Goal: Transaction & Acquisition: Book appointment/travel/reservation

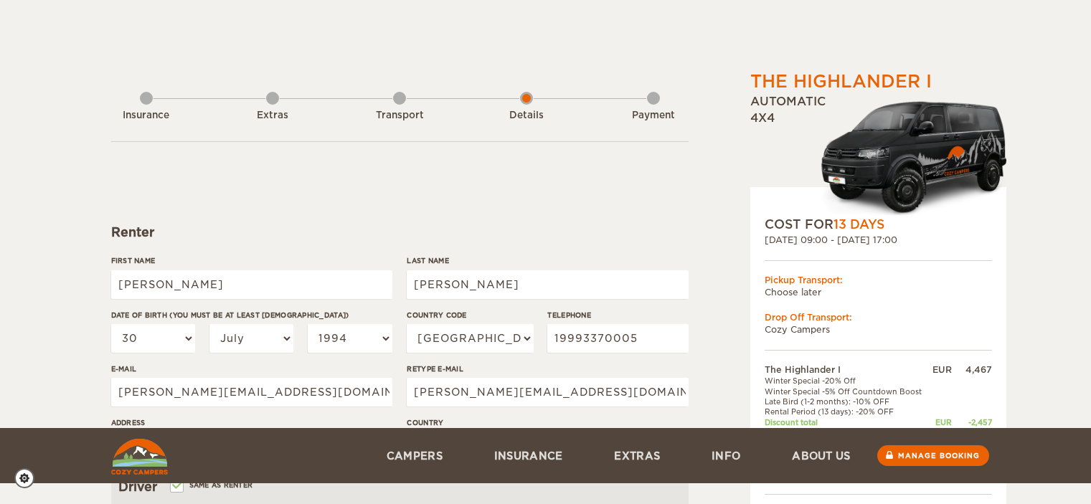
select select "30"
select select "07"
select select "1994"
select select "55"
select select "29"
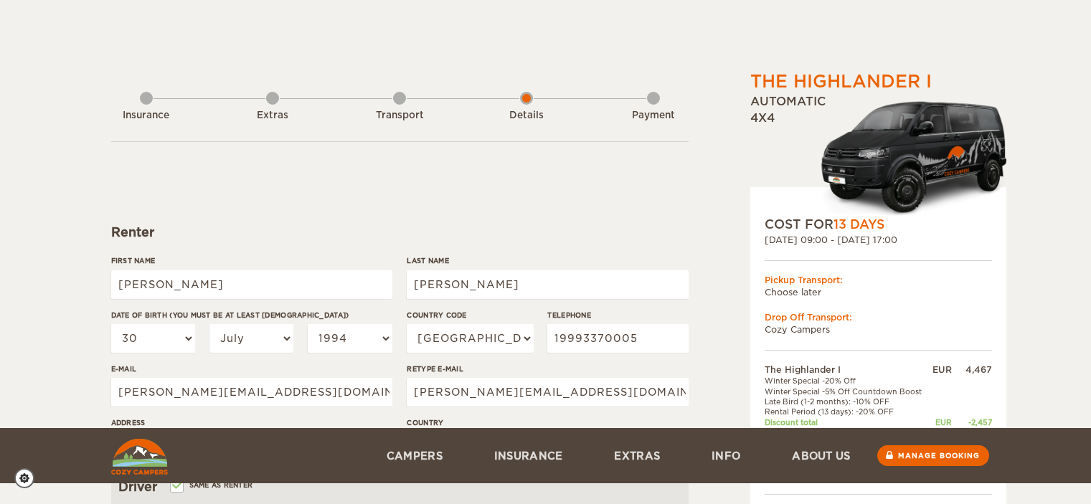
select select "2"
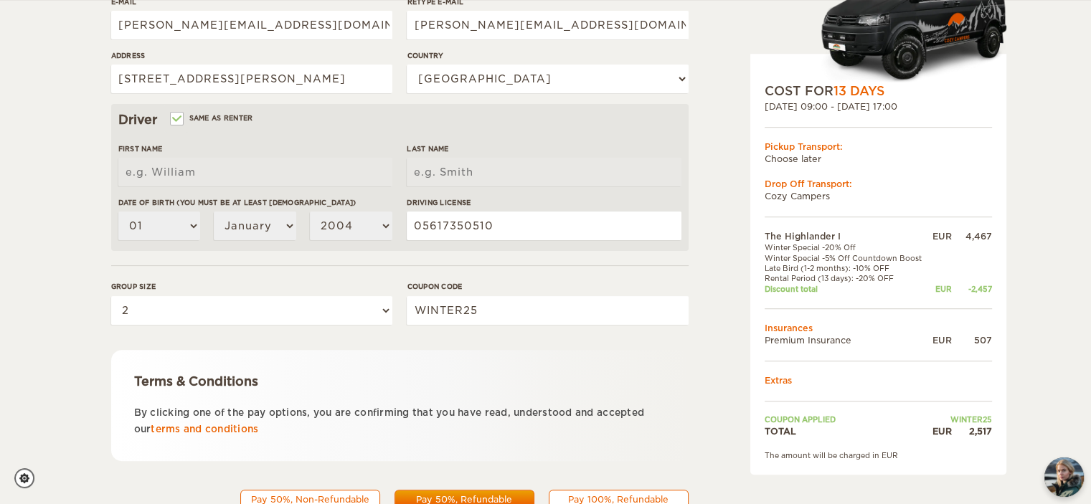
scroll to position [427, 0]
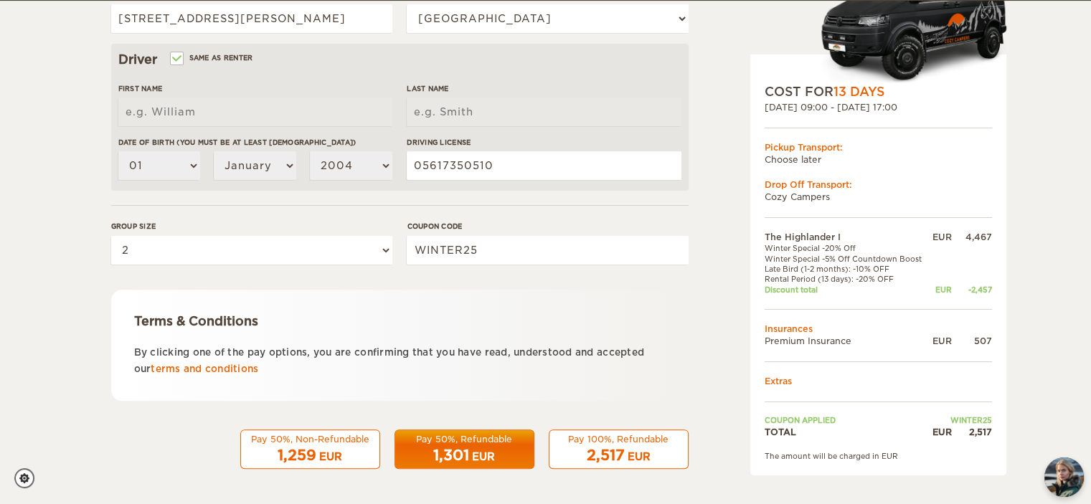
click at [618, 448] on span "2,517" at bounding box center [606, 455] width 38 height 17
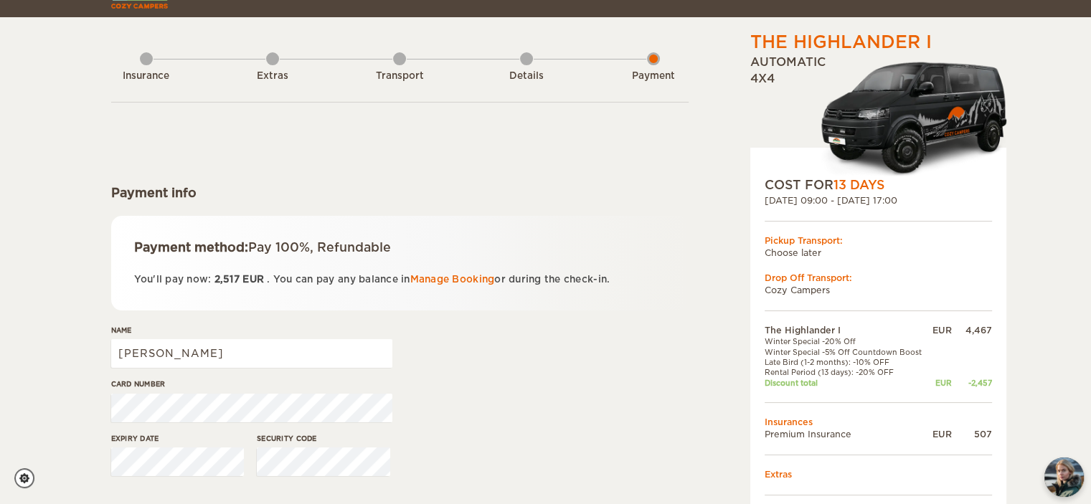
scroll to position [72, 0]
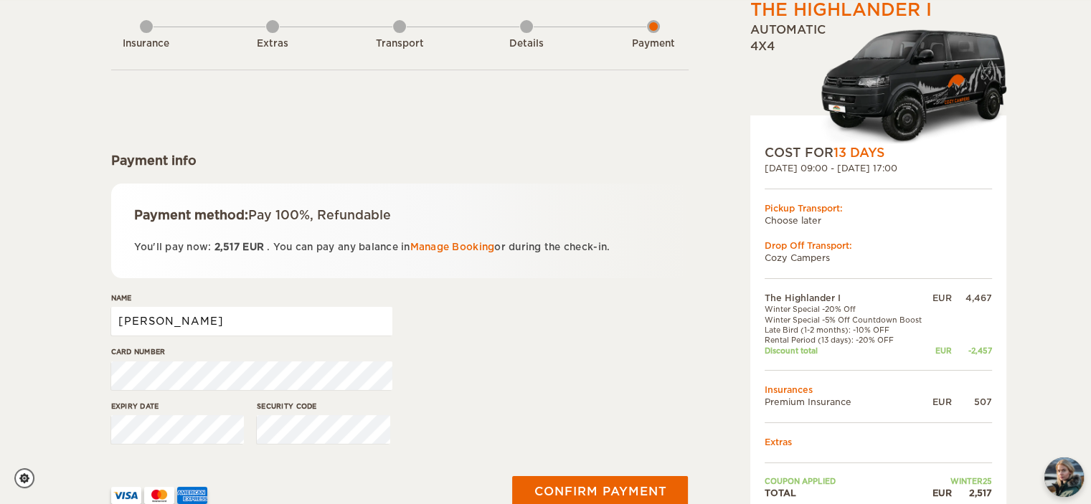
click at [290, 328] on input "[PERSON_NAME]" at bounding box center [251, 321] width 281 height 29
type input "Mauro Jordao Neto"
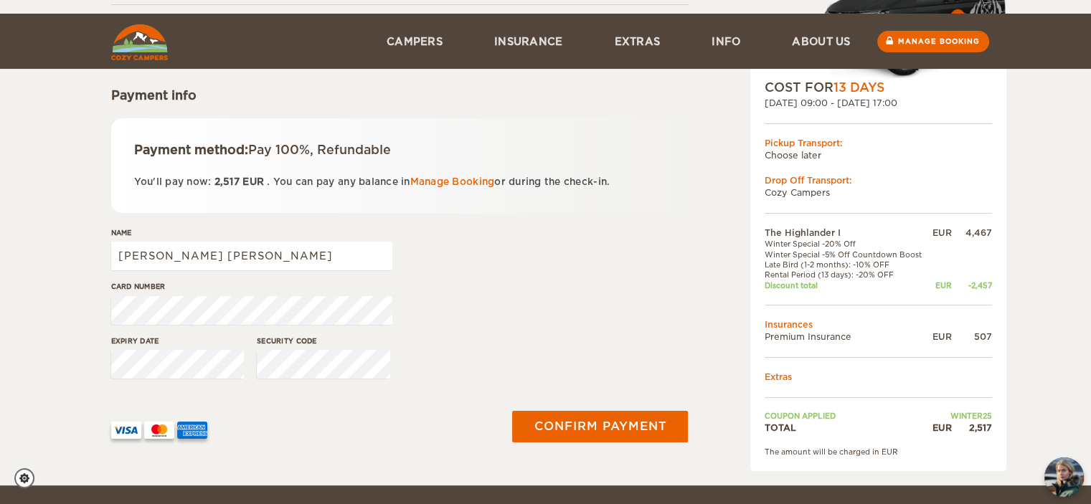
scroll to position [215, 0]
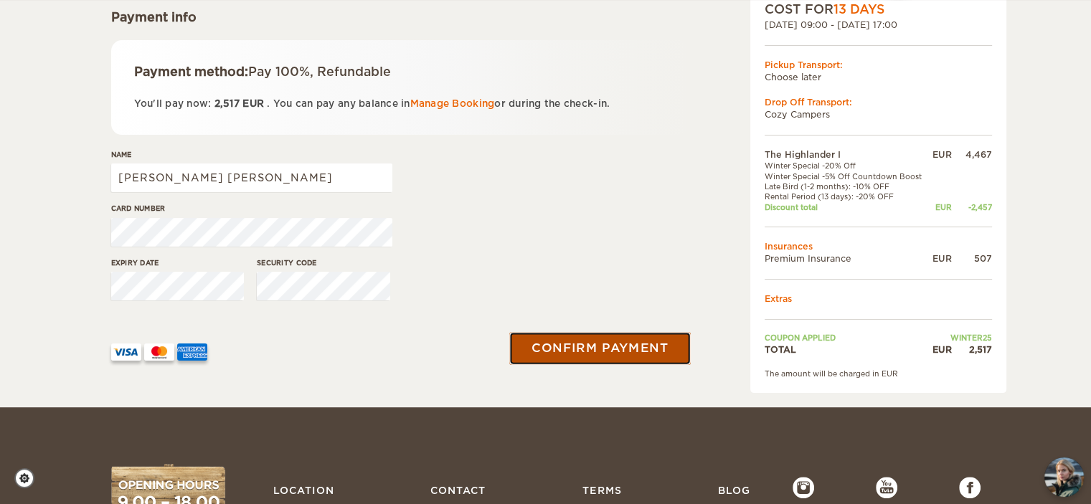
click at [609, 361] on button "Confirm payment" at bounding box center [600, 348] width 181 height 32
